Goal: Navigation & Orientation: Find specific page/section

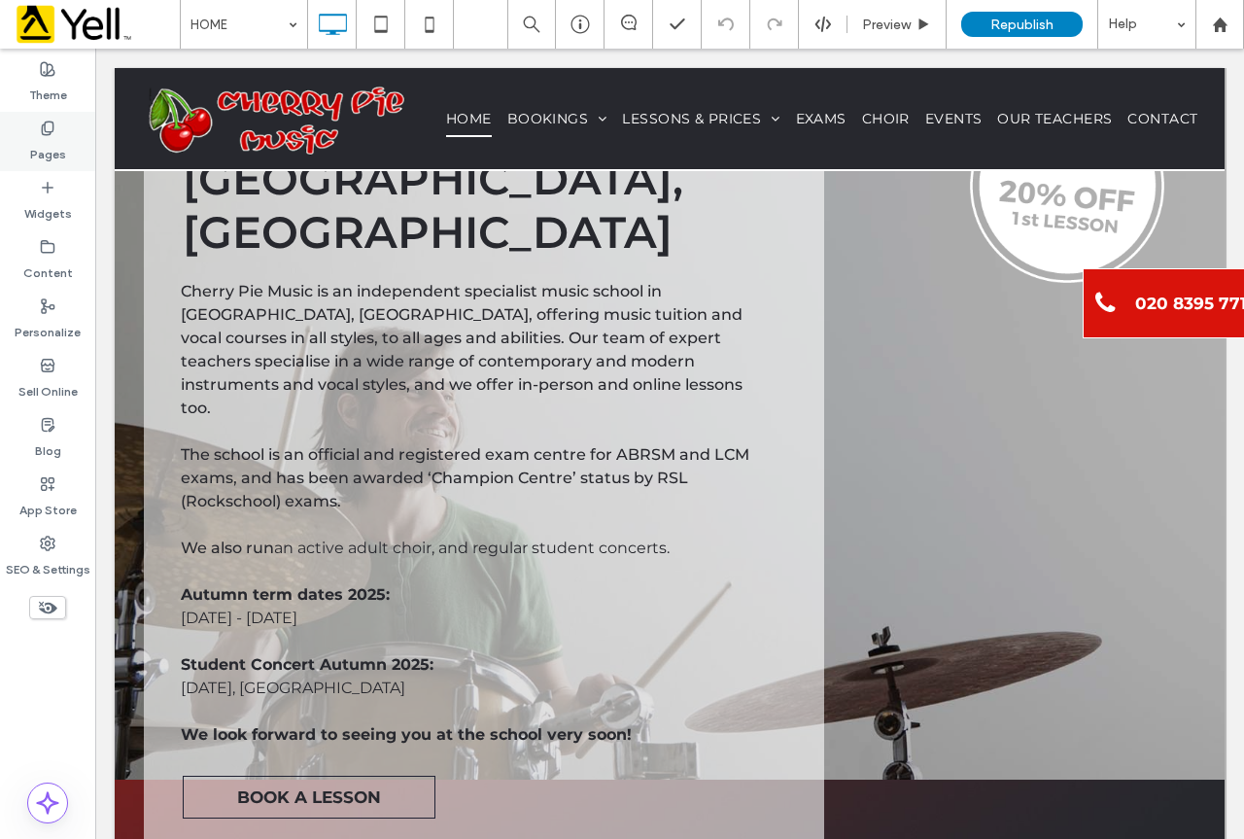
click at [51, 147] on label "Pages" at bounding box center [48, 149] width 36 height 27
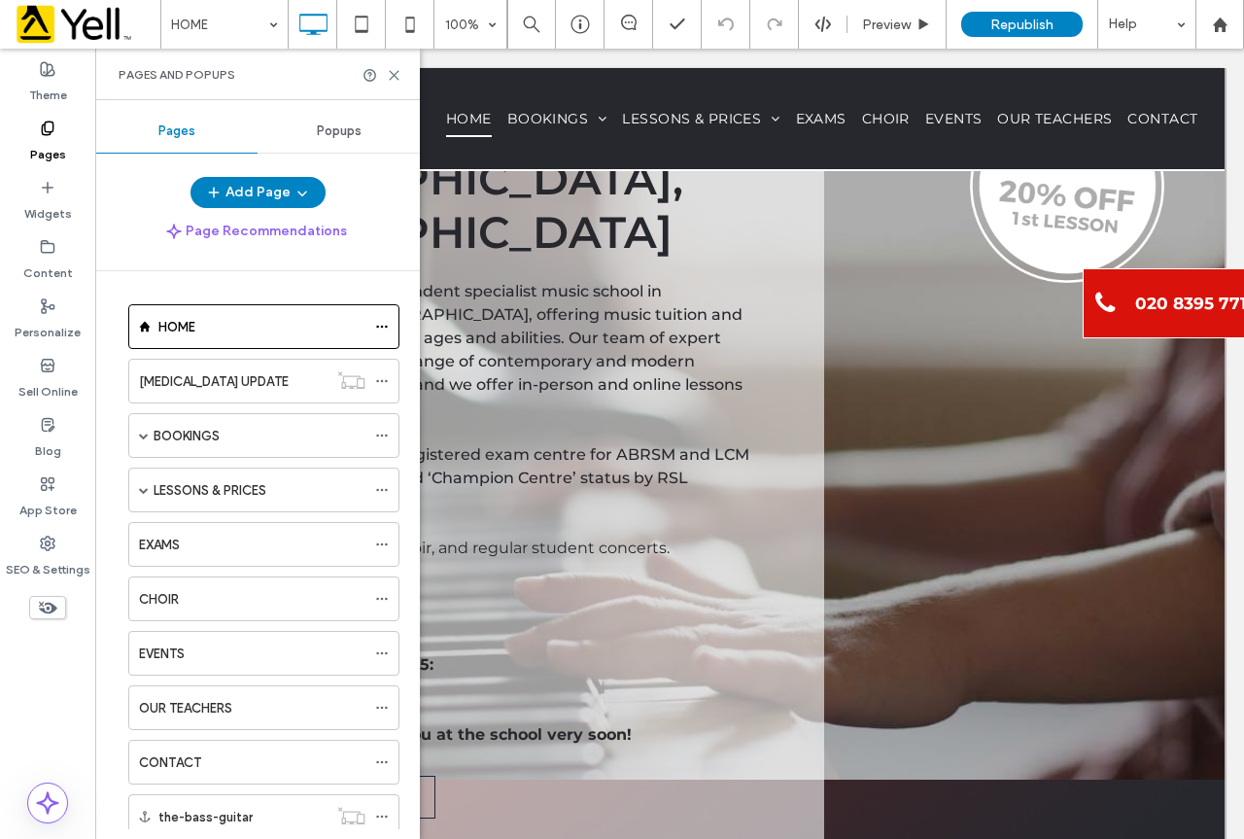
scroll to position [58, 0]
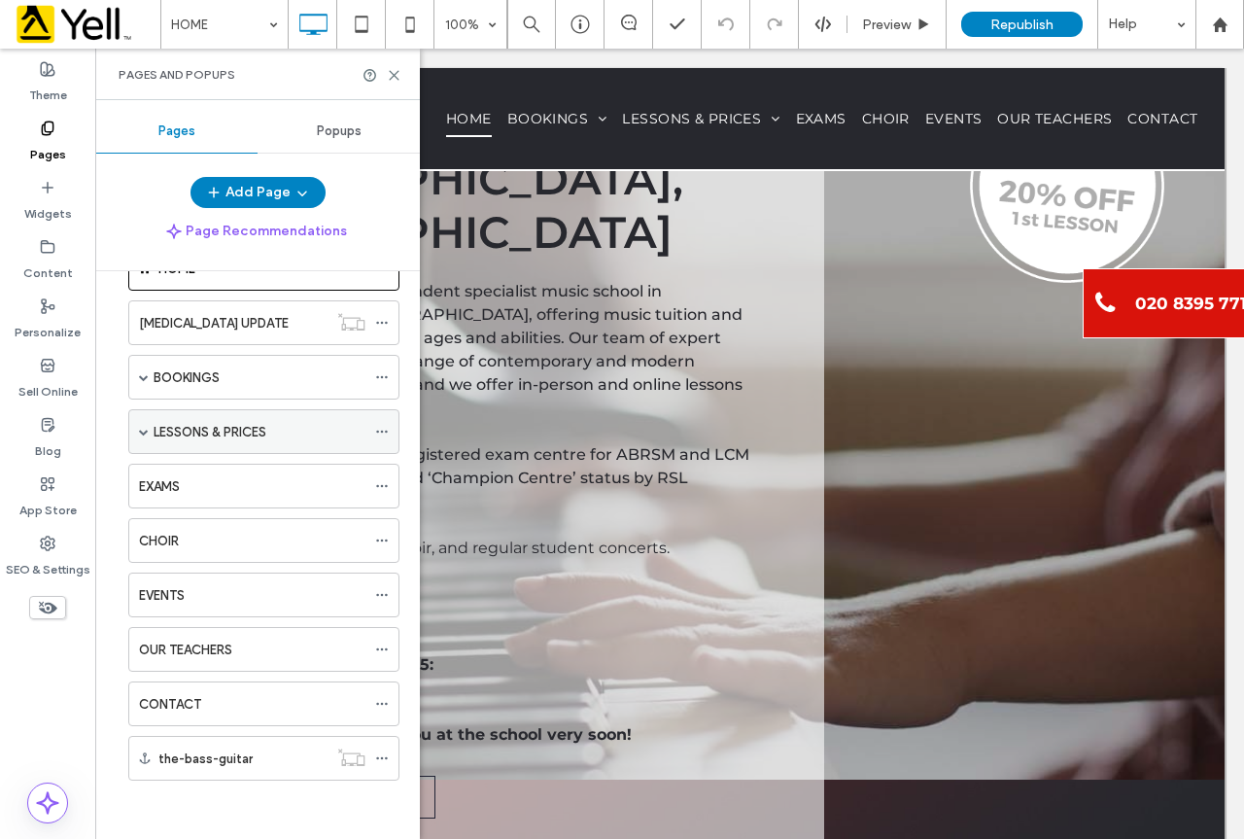
click at [146, 431] on span at bounding box center [144, 432] width 10 height 10
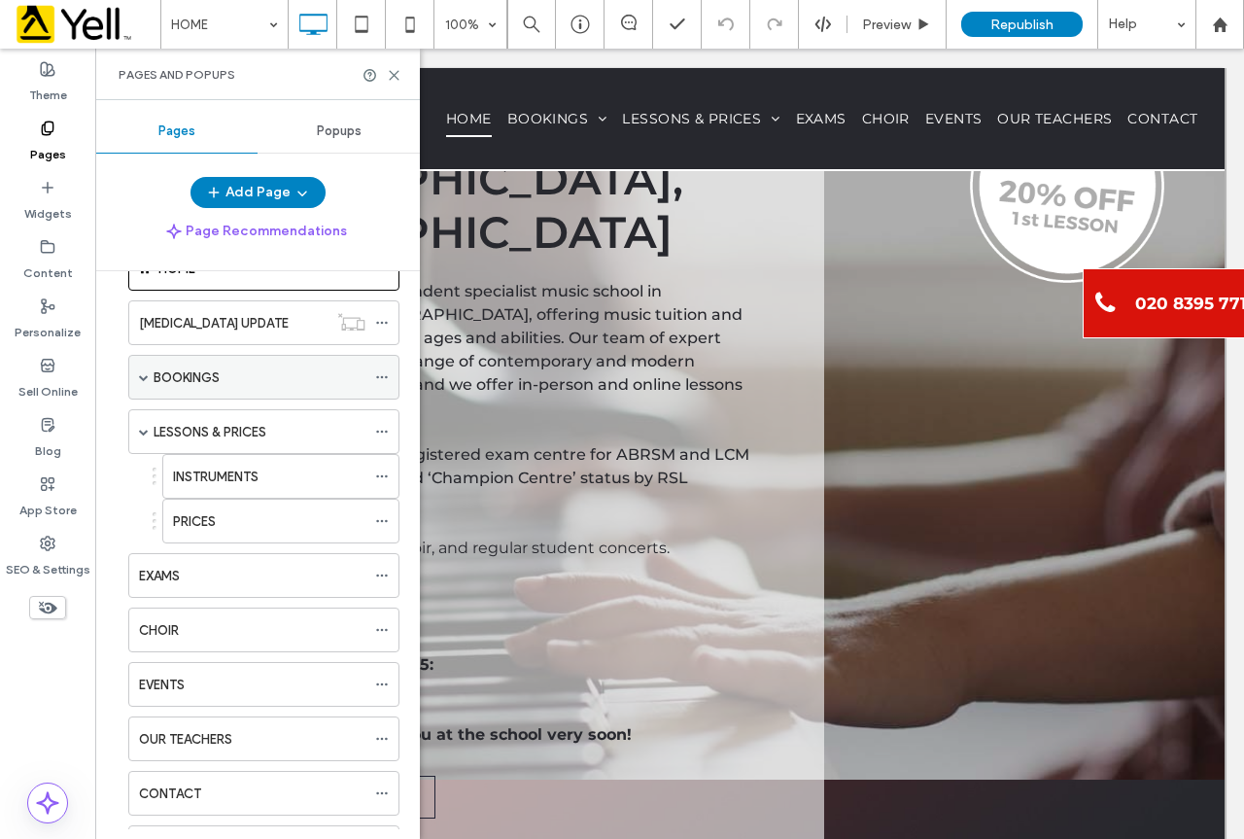
click at [151, 378] on div "BOOKINGS" at bounding box center [263, 377] width 271 height 45
click at [144, 374] on span at bounding box center [144, 377] width 10 height 10
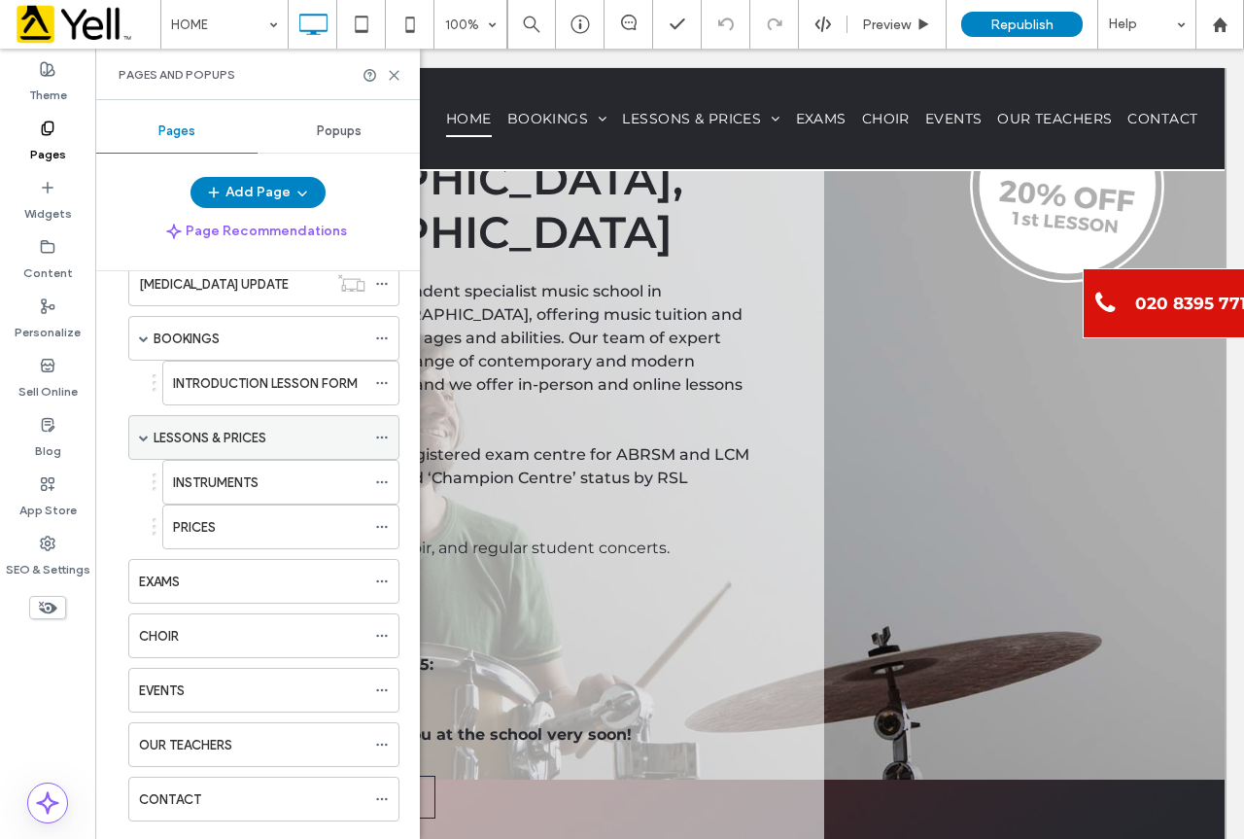
scroll to position [192, 0]
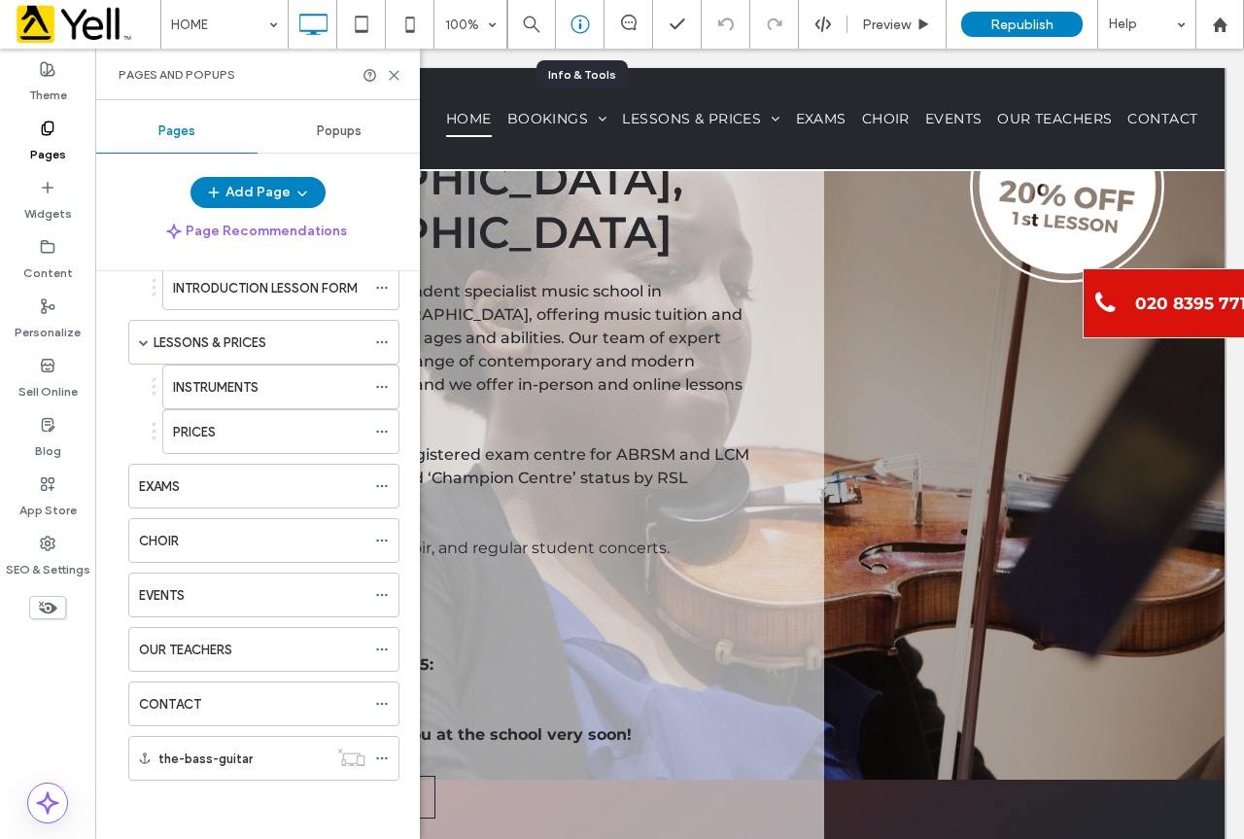
click at [586, 21] on icon at bounding box center [579, 24] width 19 height 19
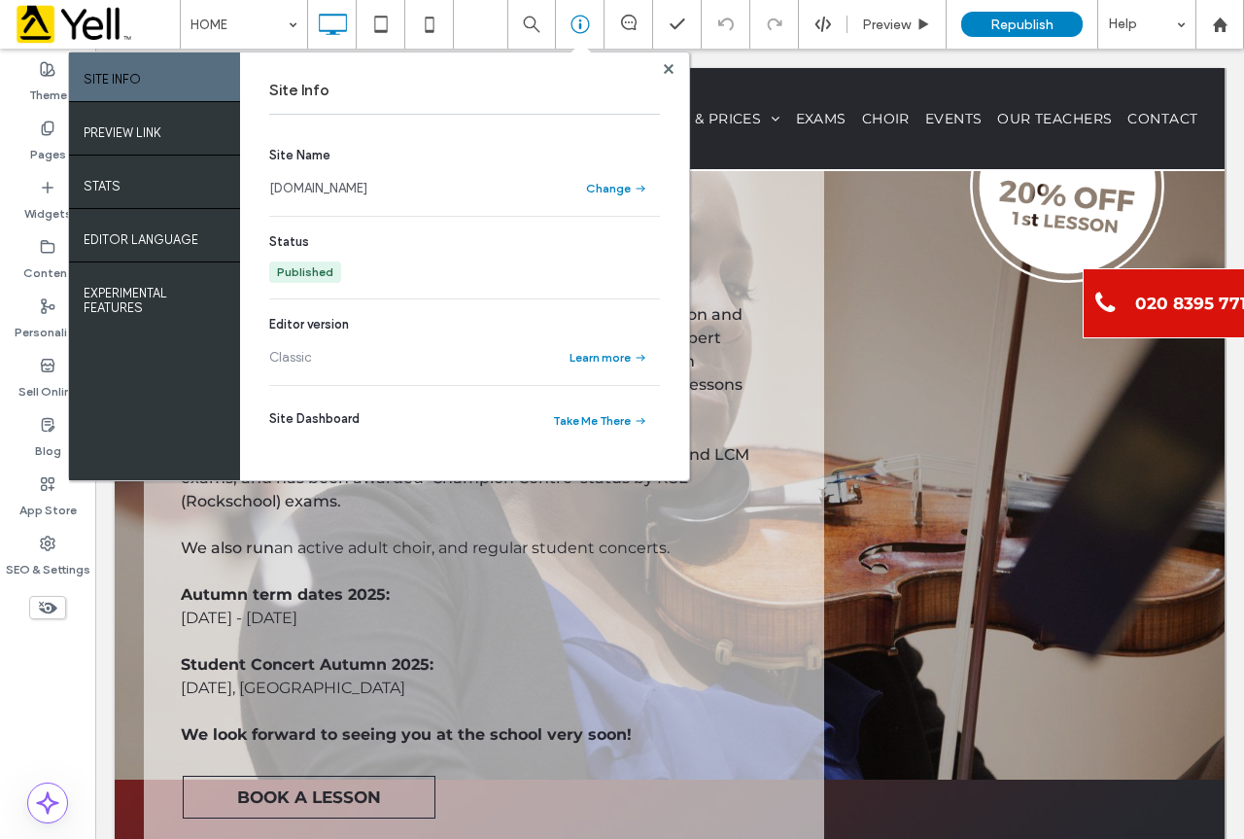
click at [367, 192] on link "[DOMAIN_NAME]" at bounding box center [318, 188] width 98 height 19
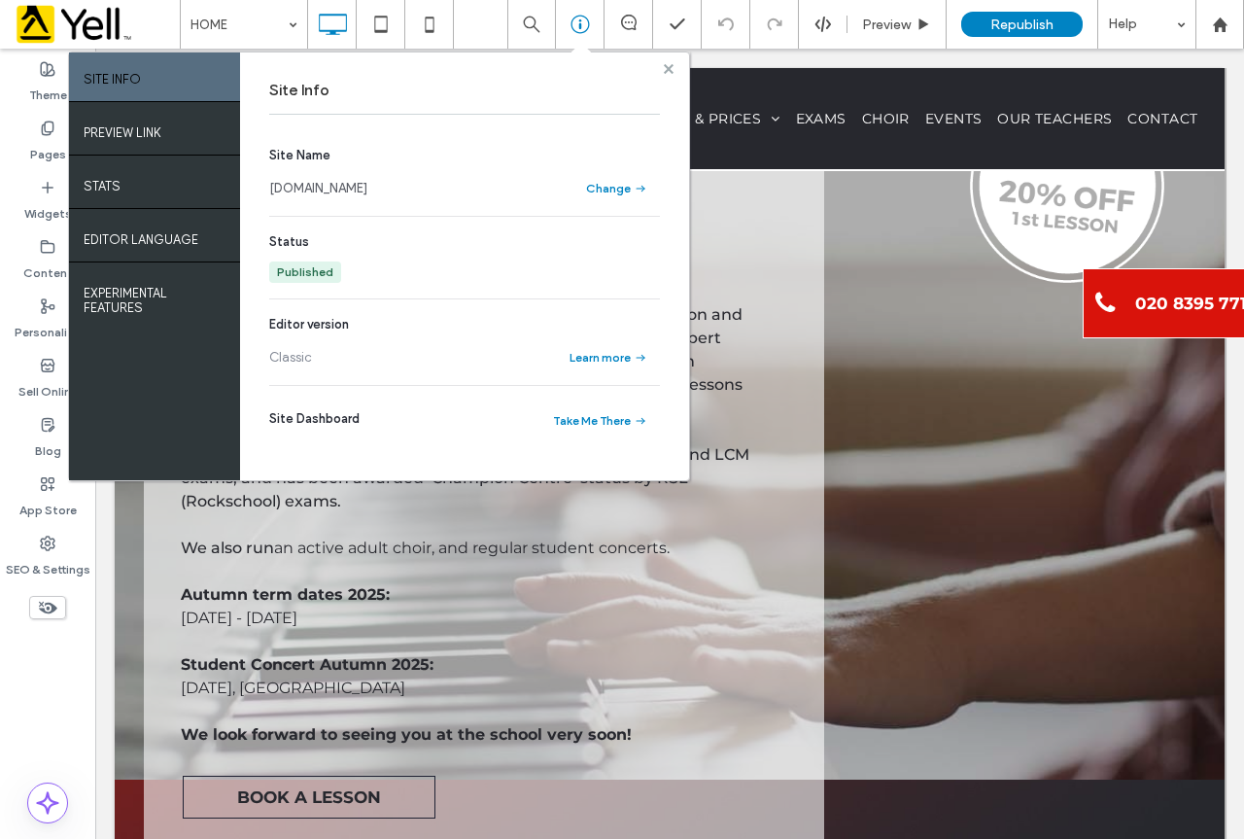
click at [665, 70] on use at bounding box center [669, 68] width 10 height 10
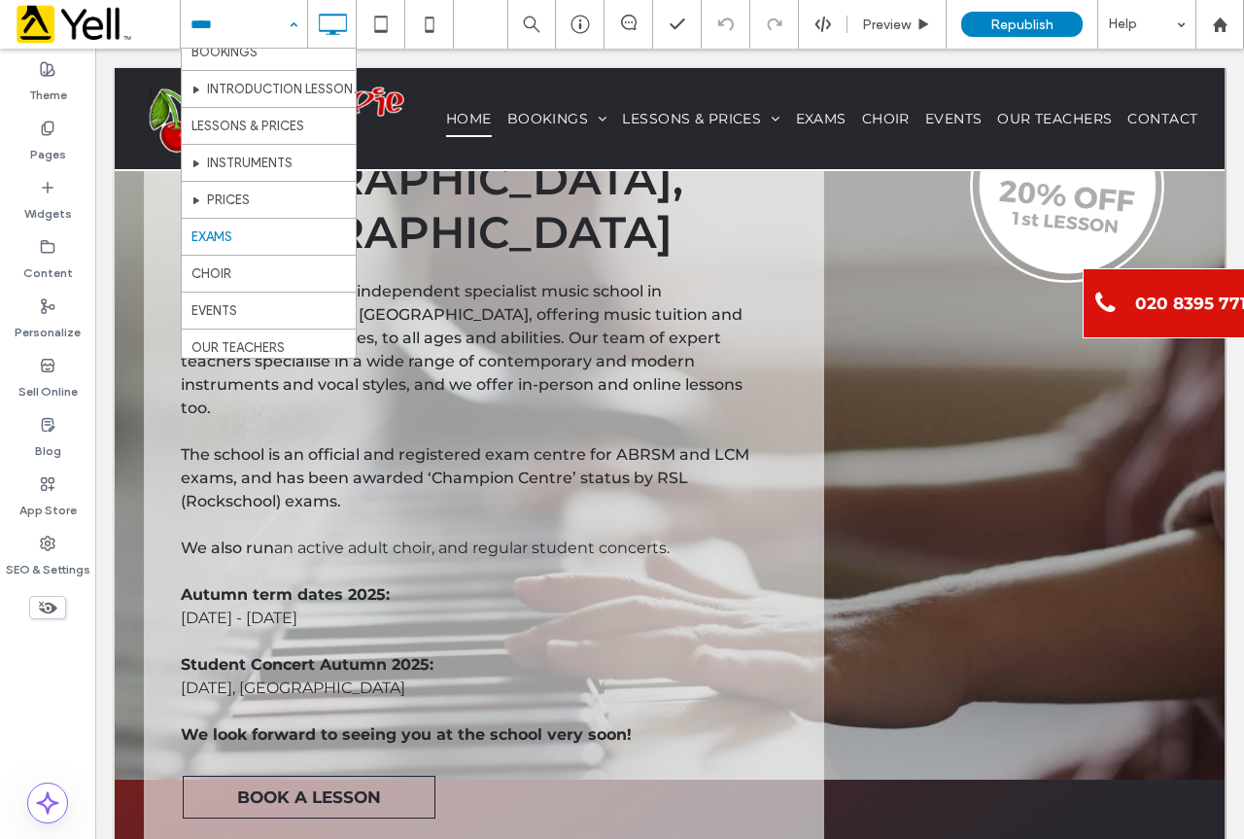
scroll to position [131, 0]
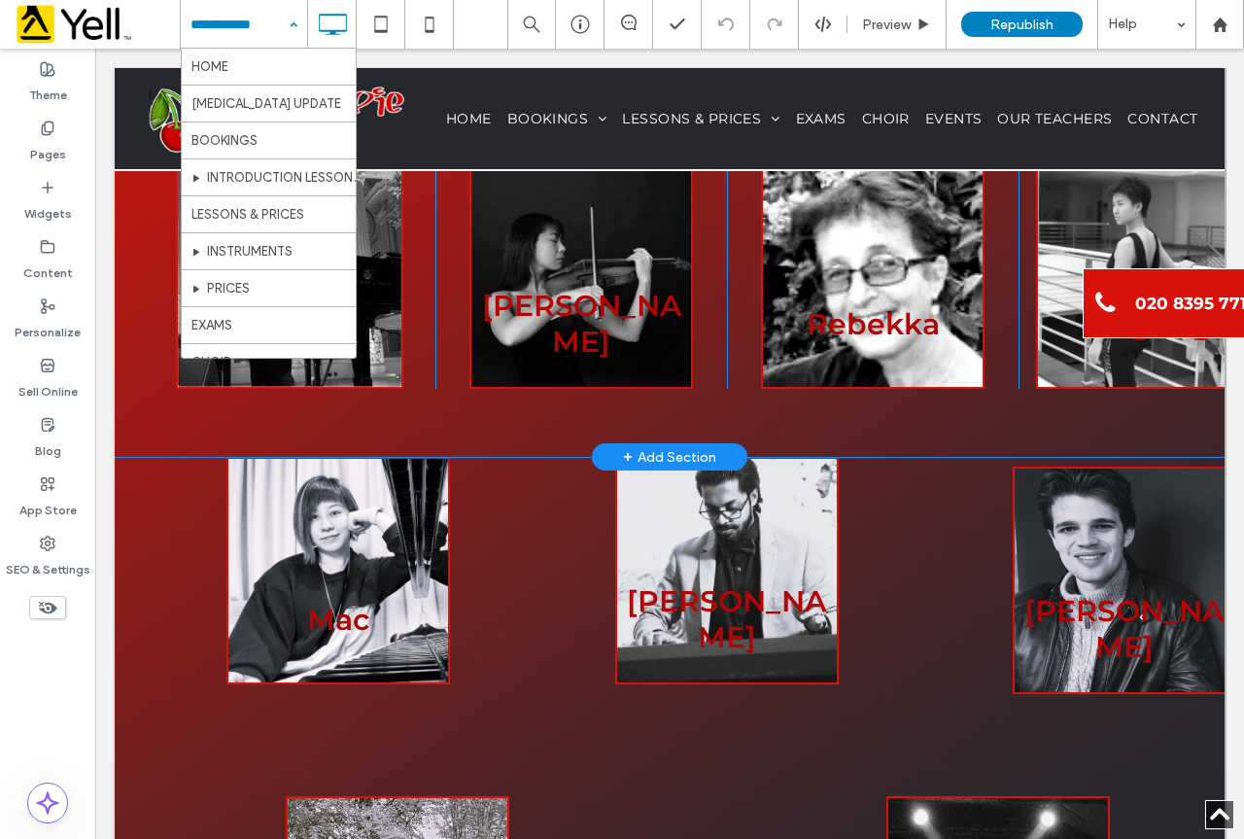
scroll to position [2196, 0]
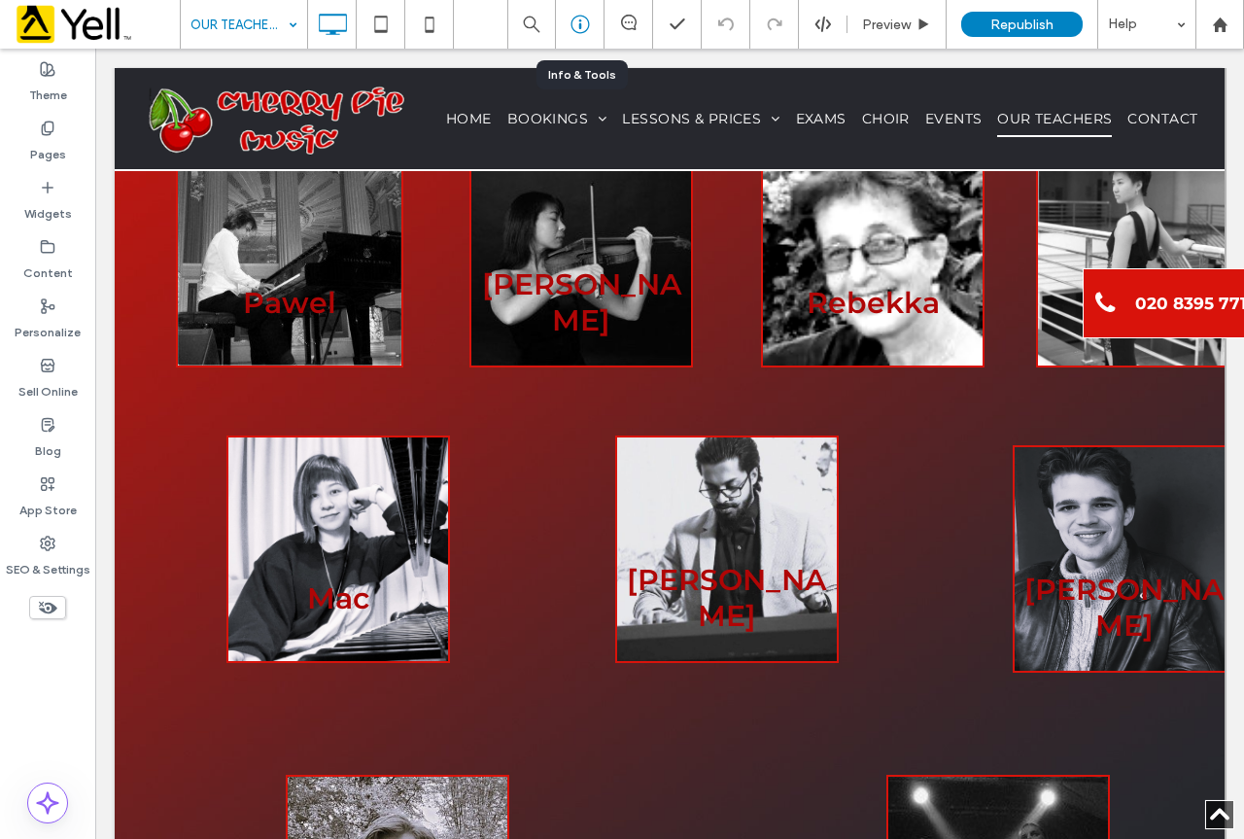
click at [572, 22] on icon at bounding box center [579, 24] width 19 height 19
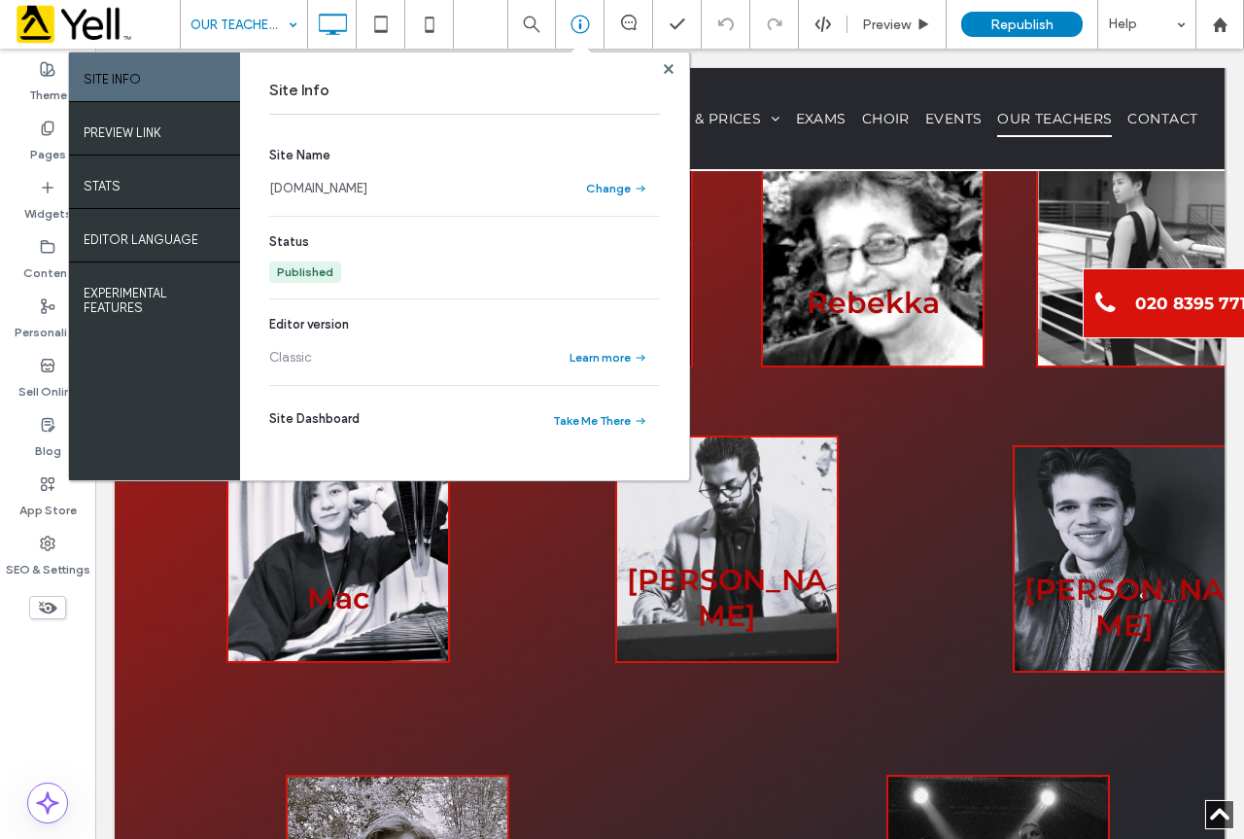
click at [367, 193] on link "[DOMAIN_NAME]" at bounding box center [318, 188] width 98 height 19
click at [666, 68] on use at bounding box center [669, 68] width 10 height 10
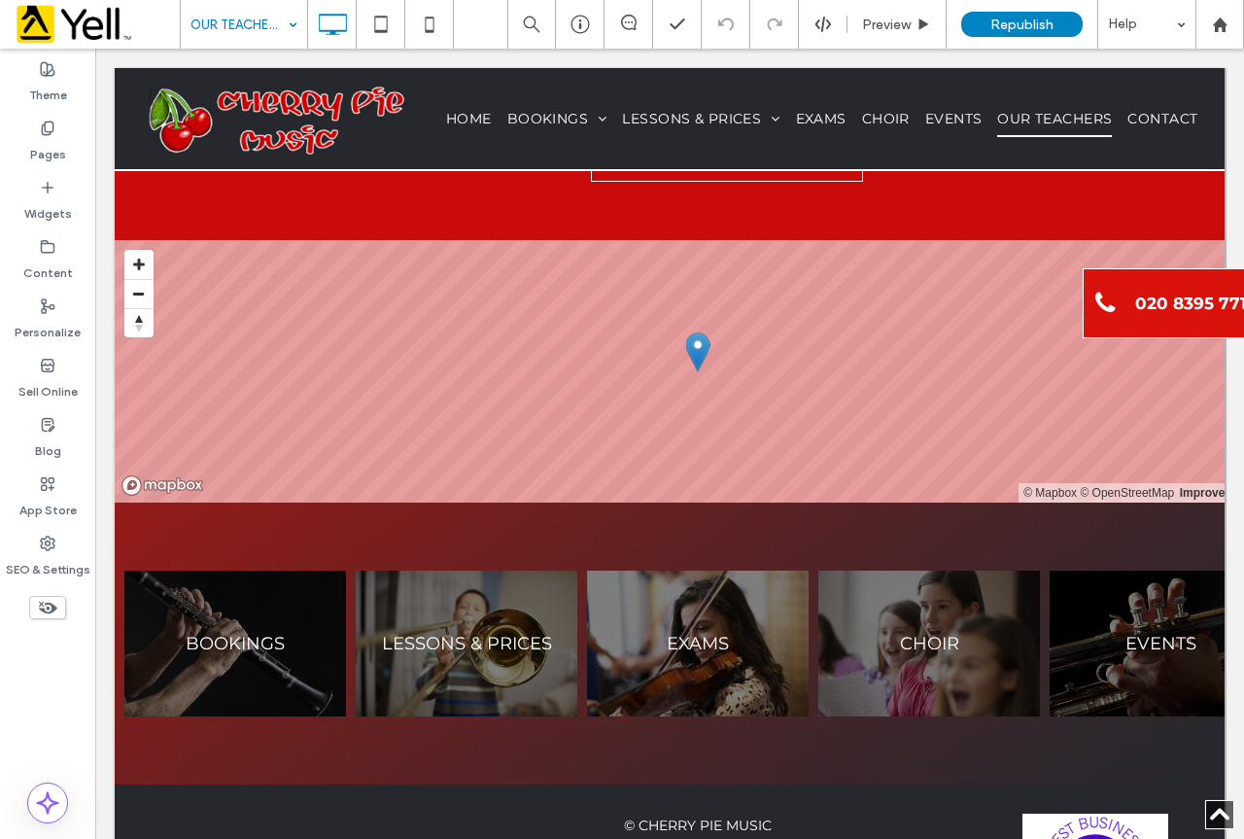
scroll to position [6483, 0]
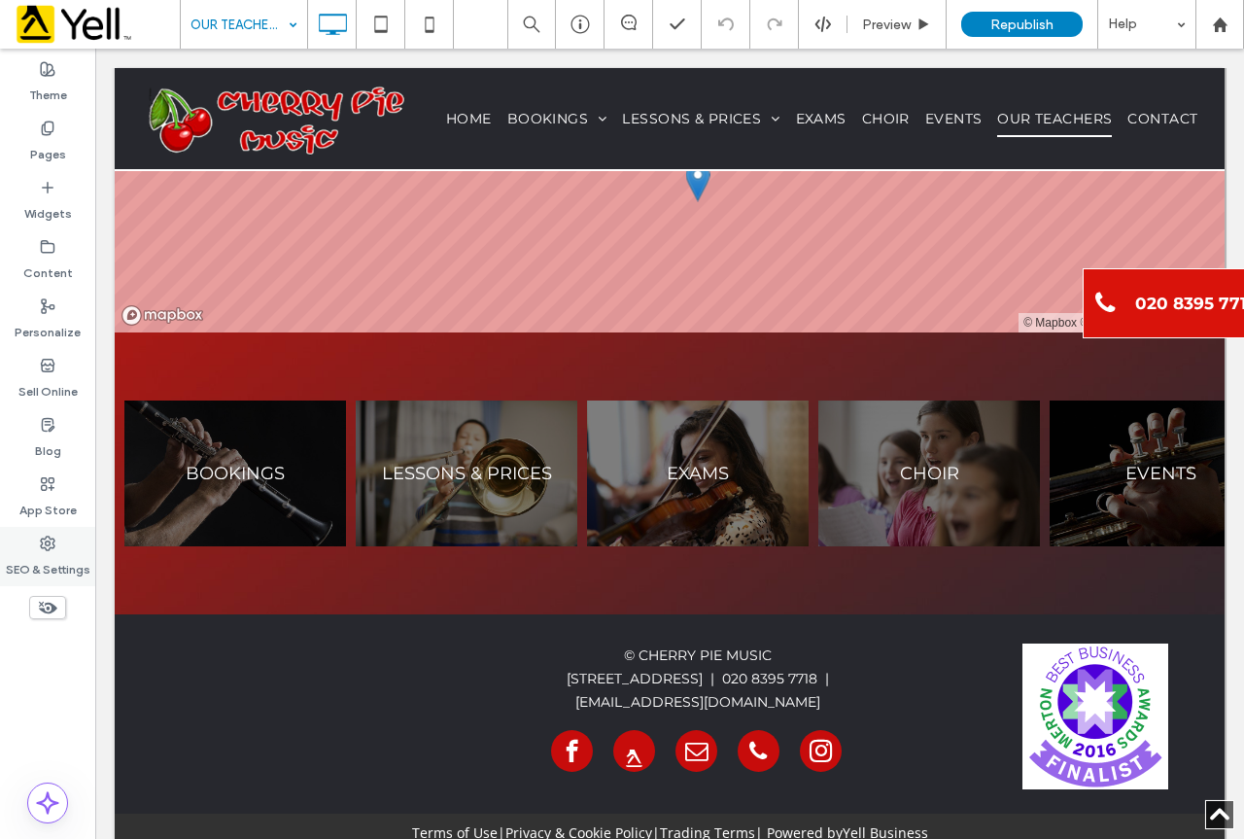
click at [51, 538] on use at bounding box center [48, 543] width 14 height 14
